Goal: Check status: Check status

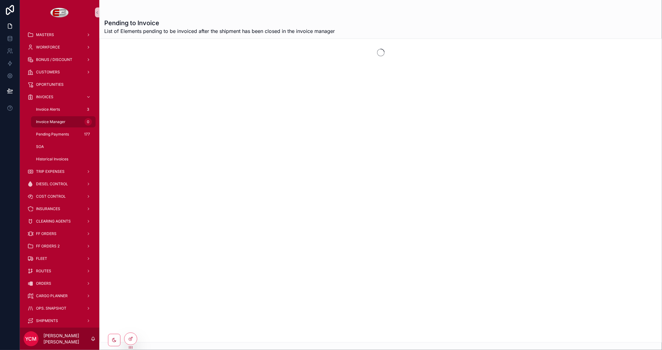
click at [56, 120] on span "Invoice Manager" at bounding box center [51, 121] width 30 height 5
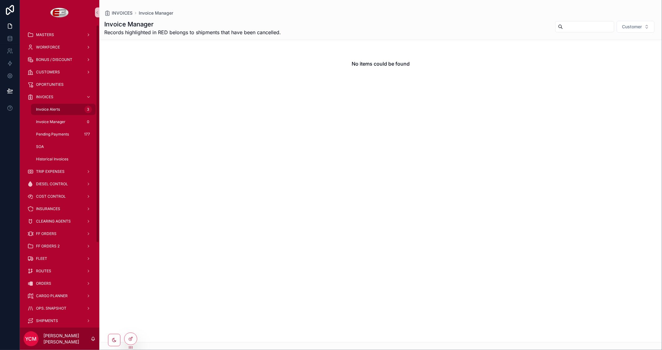
click at [65, 107] on div "Invoice Alerts 3" at bounding box center [63, 109] width 57 height 10
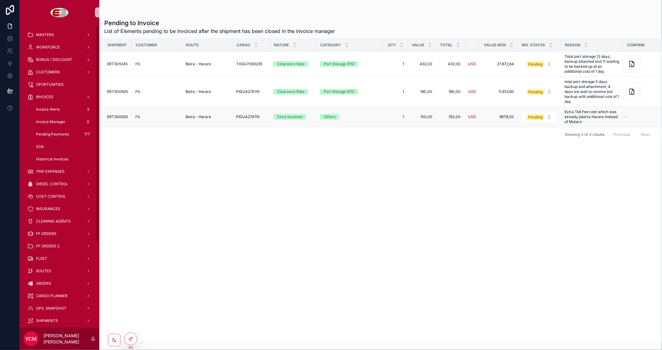
click at [118, 117] on span "ERT300925" at bounding box center [117, 116] width 21 height 5
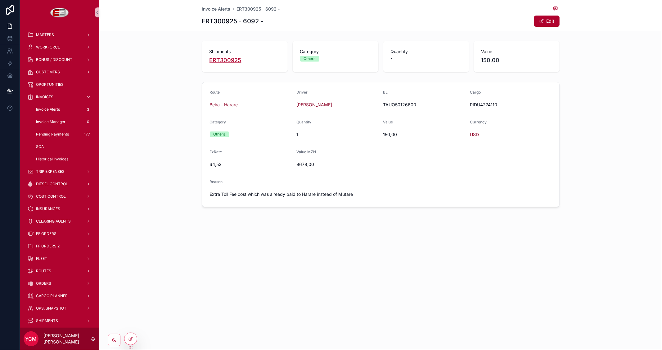
click at [225, 60] on span "ERT300925" at bounding box center [226, 60] width 32 height 9
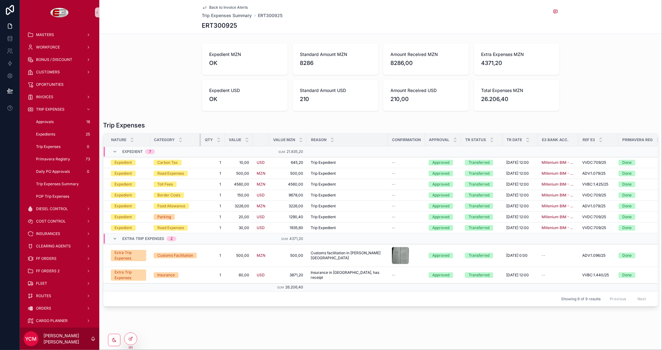
drag, startPoint x: 196, startPoint y: 138, endPoint x: 200, endPoint y: 142, distance: 6.1
click at [200, 142] on div "scrollable content" at bounding box center [201, 140] width 2 height 12
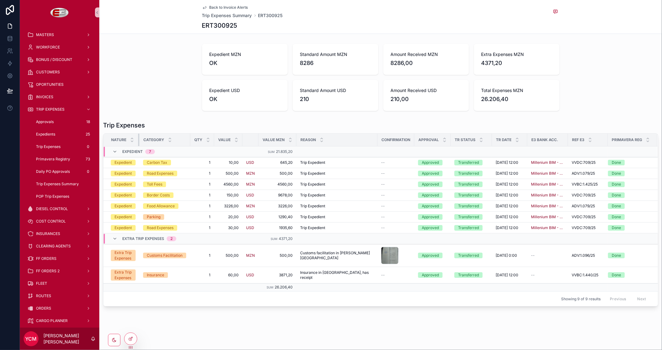
drag, startPoint x: 149, startPoint y: 139, endPoint x: 137, endPoint y: 138, distance: 11.8
click at [137, 138] on th "Nature" at bounding box center [121, 140] width 36 height 13
click at [219, 7] on span "Back to Invoice Alerts" at bounding box center [229, 7] width 39 height 5
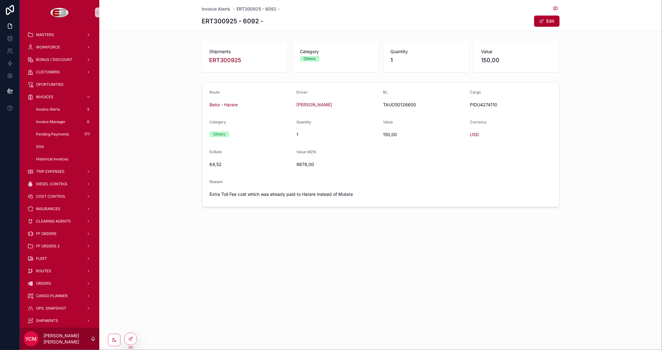
click at [217, 4] on div "Invoice Alerts ERT300925 - 6092 - ERT300925 - 6092 - Edit" at bounding box center [381, 15] width 358 height 31
click at [212, 8] on span "Invoice Alerts" at bounding box center [216, 9] width 29 height 6
